Goal: Information Seeking & Learning: Find specific fact

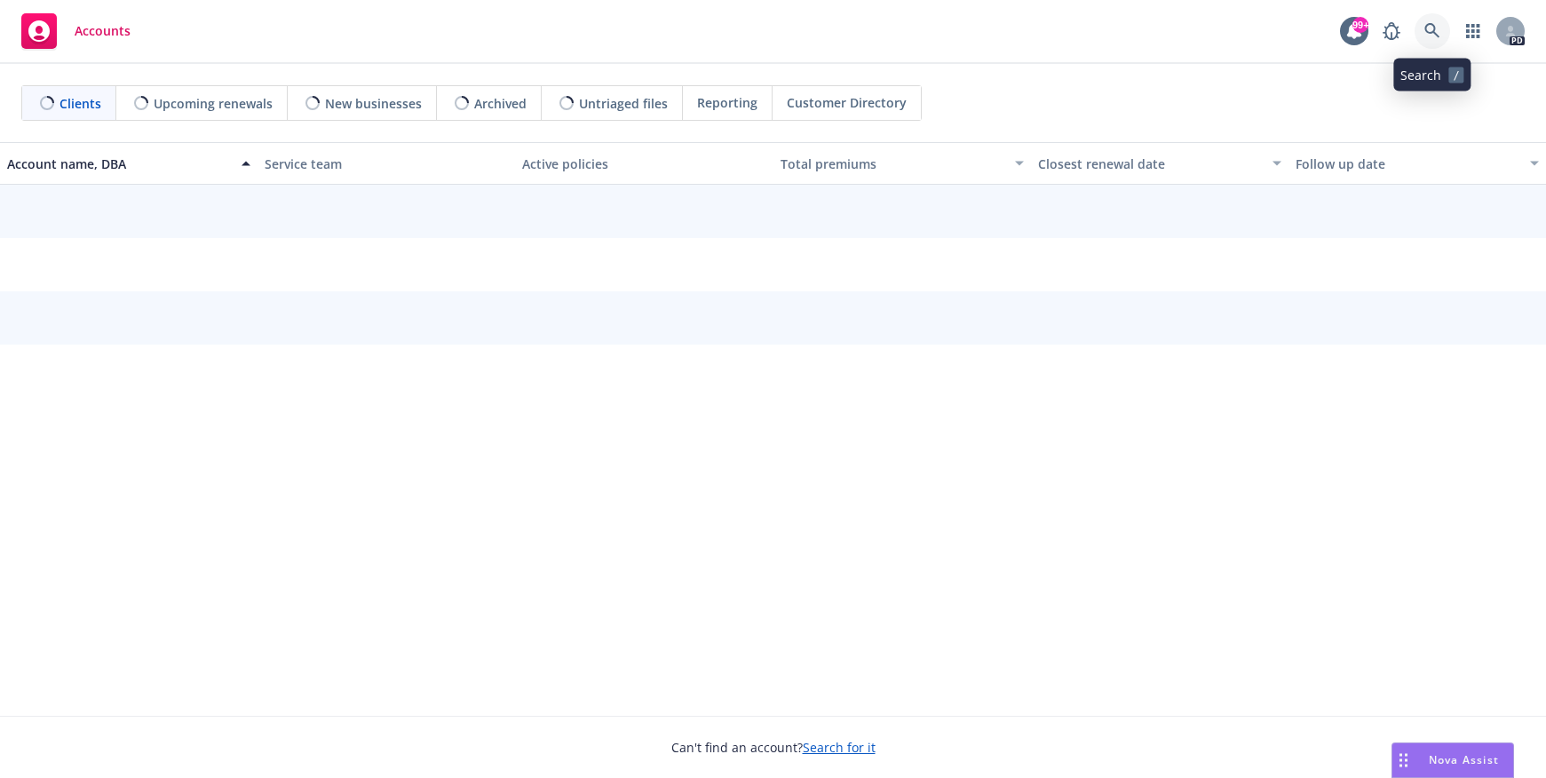
click at [1429, 32] on icon at bounding box center [1431, 30] width 15 height 15
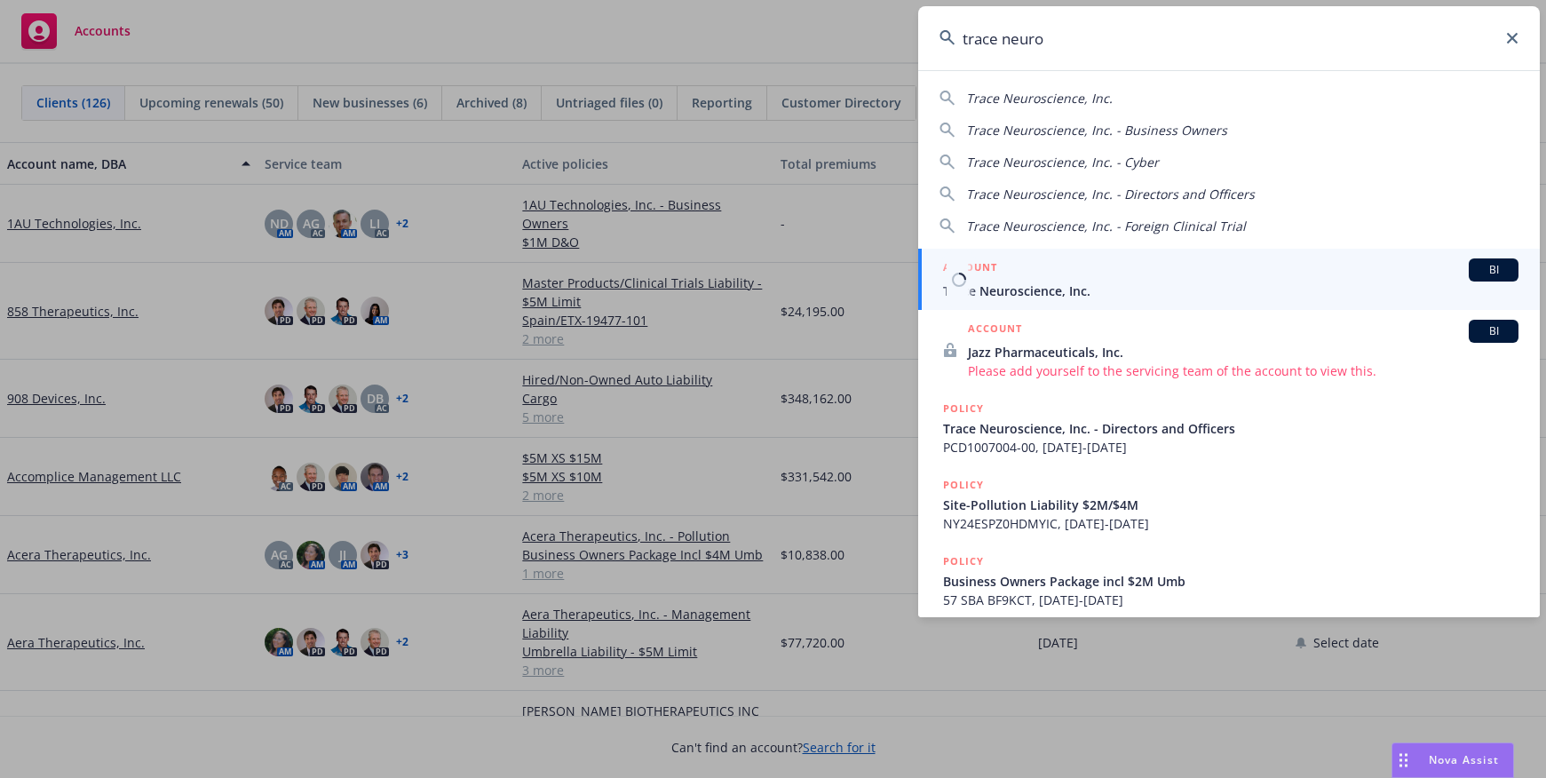
type input "trace neuro"
click at [1111, 297] on span "Trace Neuroscience, Inc." at bounding box center [1230, 291] width 575 height 19
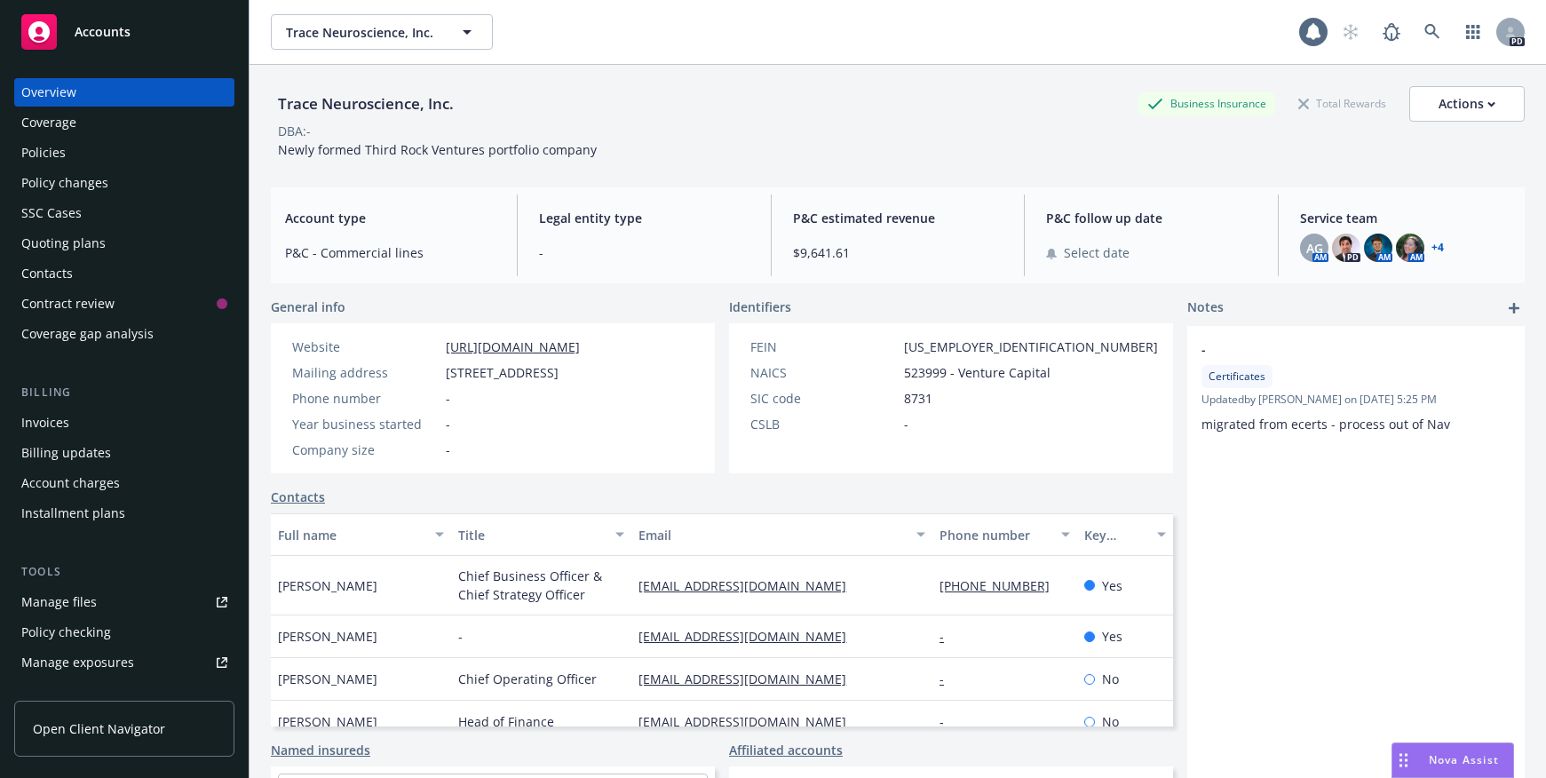
click at [113, 150] on div "Policies" at bounding box center [124, 153] width 206 height 28
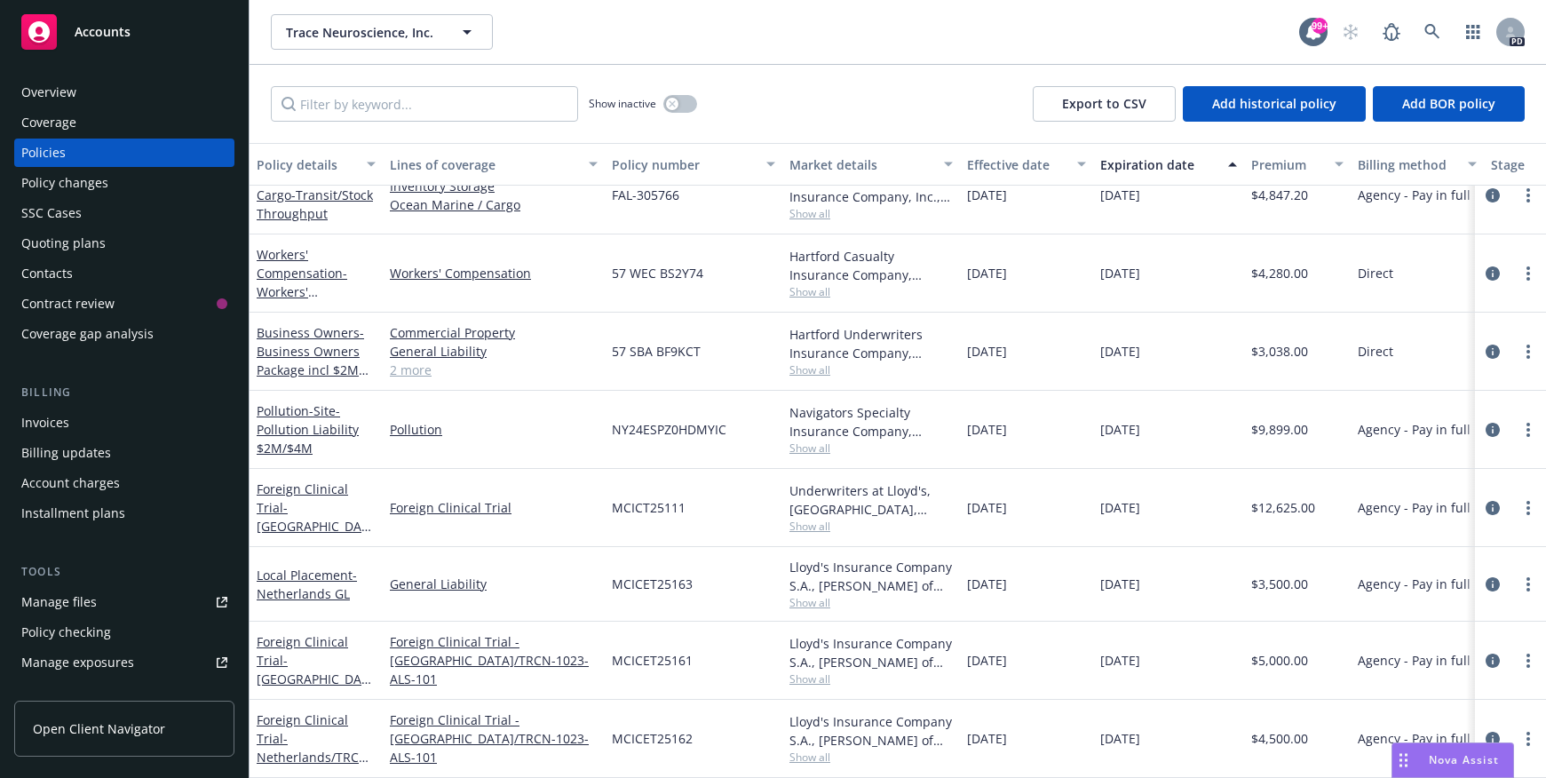
scroll to position [119, 0]
click at [329, 483] on link "Foreign Clinical Trial - [GEOGRAPHIC_DATA]/[GEOGRAPHIC_DATA]" at bounding box center [314, 525] width 114 height 91
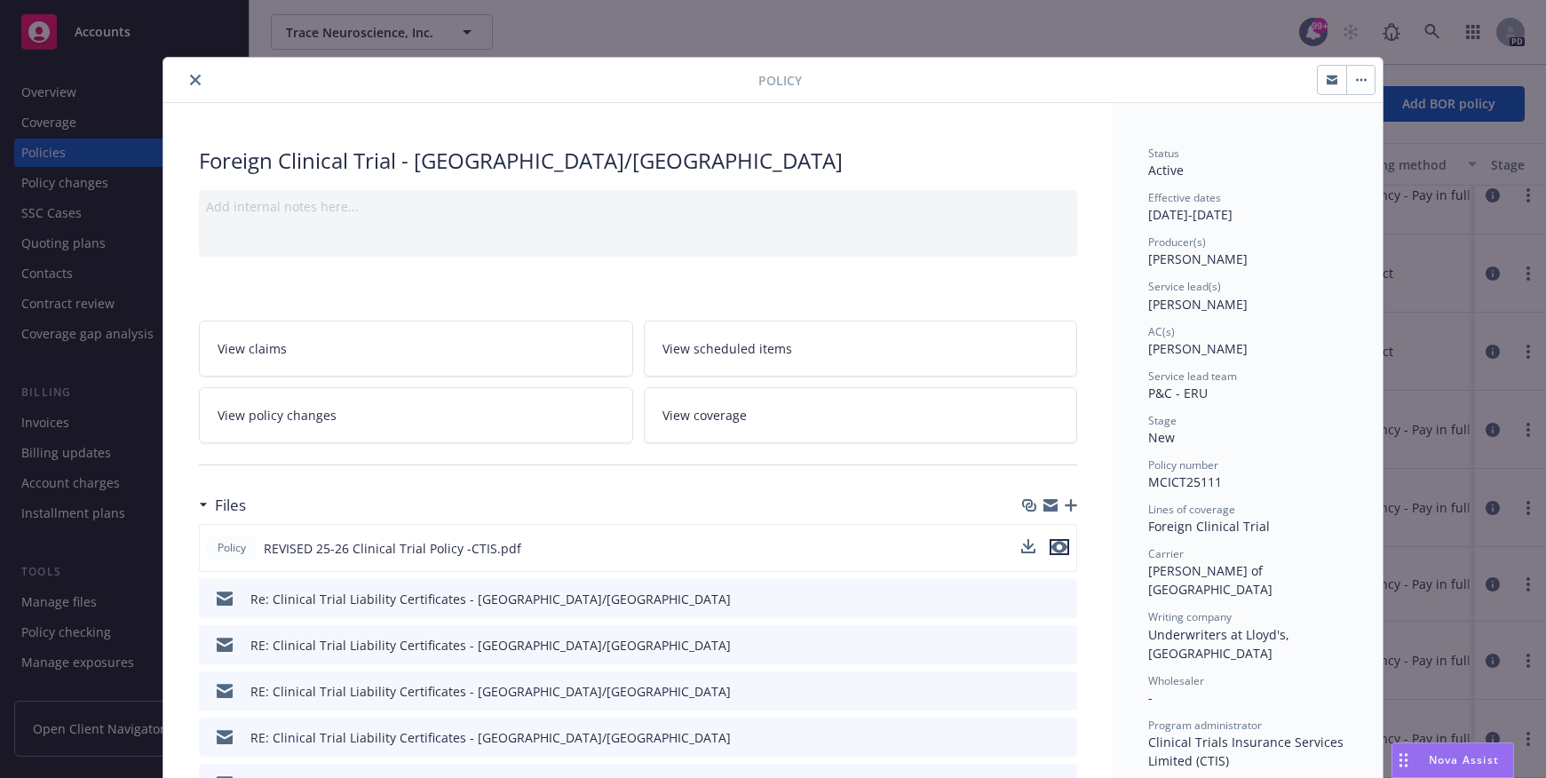
click at [1056, 547] on icon "preview file" at bounding box center [1059, 547] width 16 height 12
click at [190, 75] on icon "close" at bounding box center [195, 80] width 11 height 11
